Goal: Navigation & Orientation: Find specific page/section

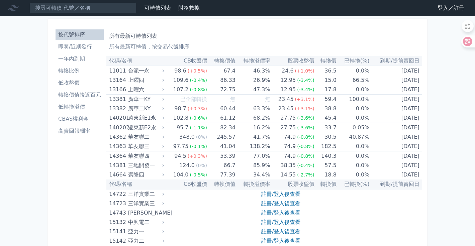
click at [460, 11] on link "登入／註冊" at bounding box center [450, 8] width 37 height 11
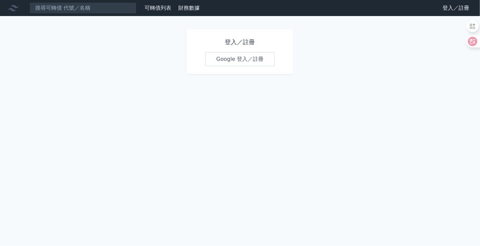
click at [80, 89] on div "可轉債列表 財務數據 可轉債列表 財務數據 登入／註冊 登入／註冊 登入／註冊 Google 登入／註冊" at bounding box center [240, 123] width 480 height 246
